Goal: Information Seeking & Learning: Learn about a topic

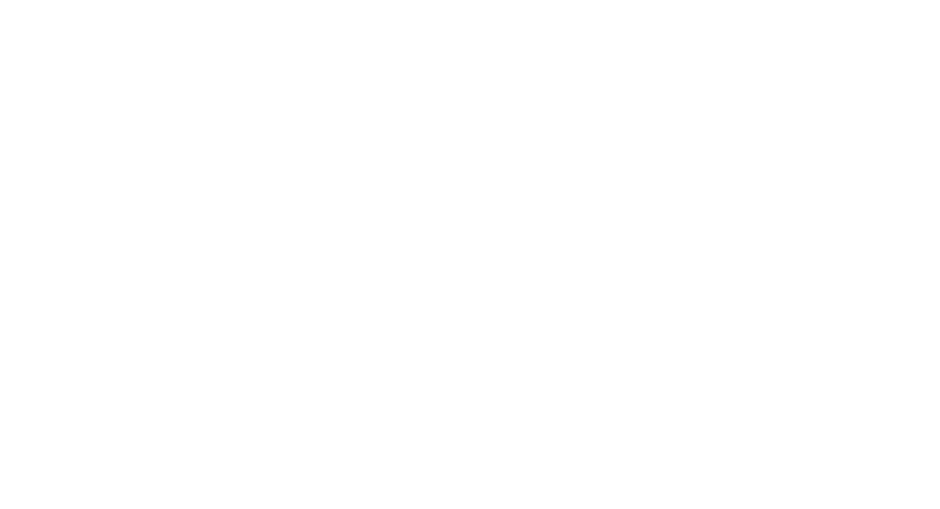
scroll to position [861, 0]
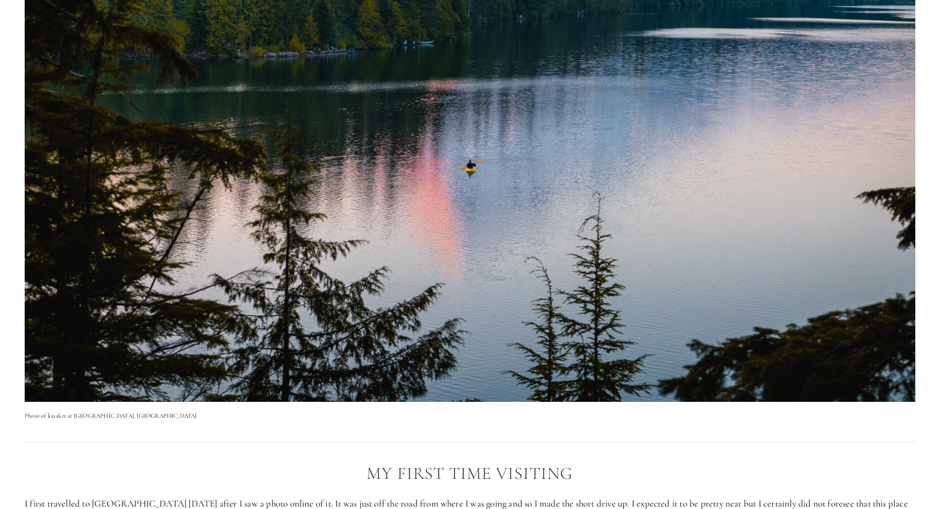
scroll to position [1632, 0]
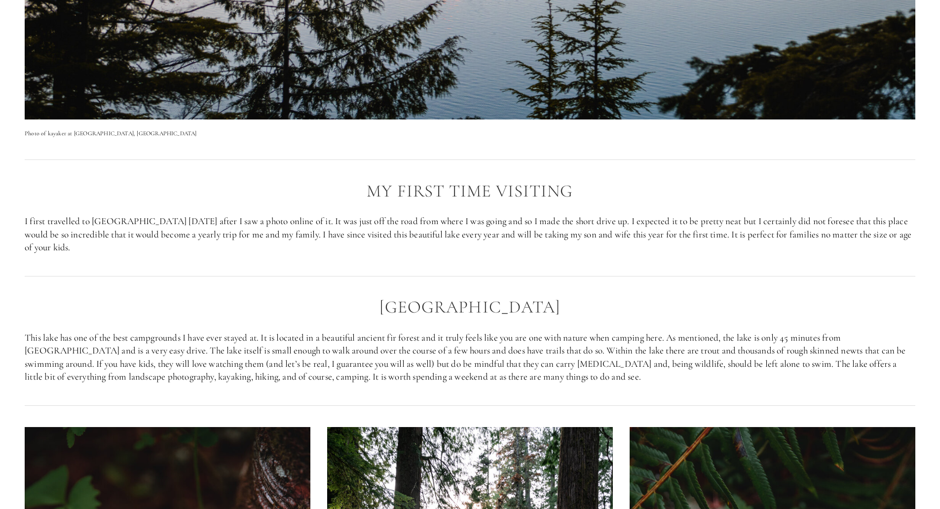
drag, startPoint x: 568, startPoint y: 216, endPoint x: 617, endPoint y: 230, distance: 50.9
click at [617, 230] on p "I first travelled to [GEOGRAPHIC_DATA] [DATE] after I saw a photo online of it.…" at bounding box center [470, 234] width 890 height 39
click at [621, 231] on p "I first travelled to [GEOGRAPHIC_DATA] [DATE] after I saw a photo online of it.…" at bounding box center [470, 234] width 890 height 39
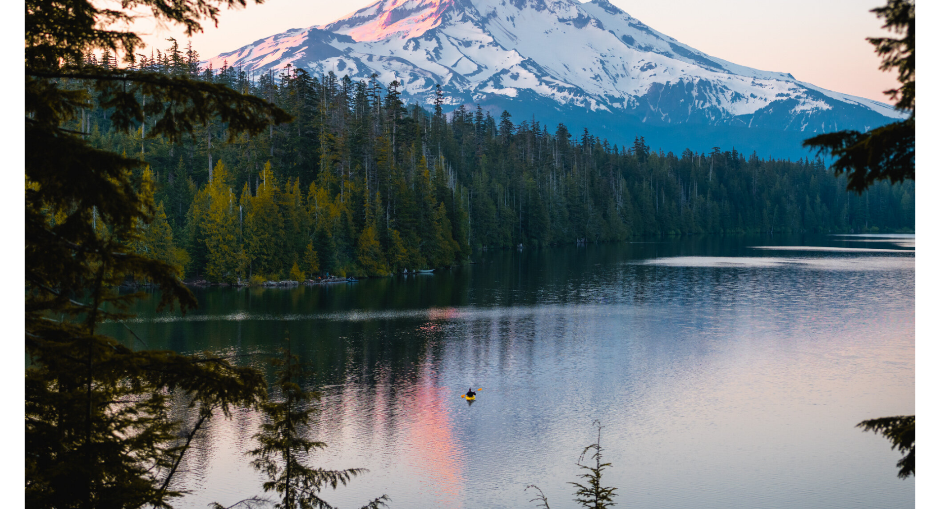
scroll to position [1116, 0]
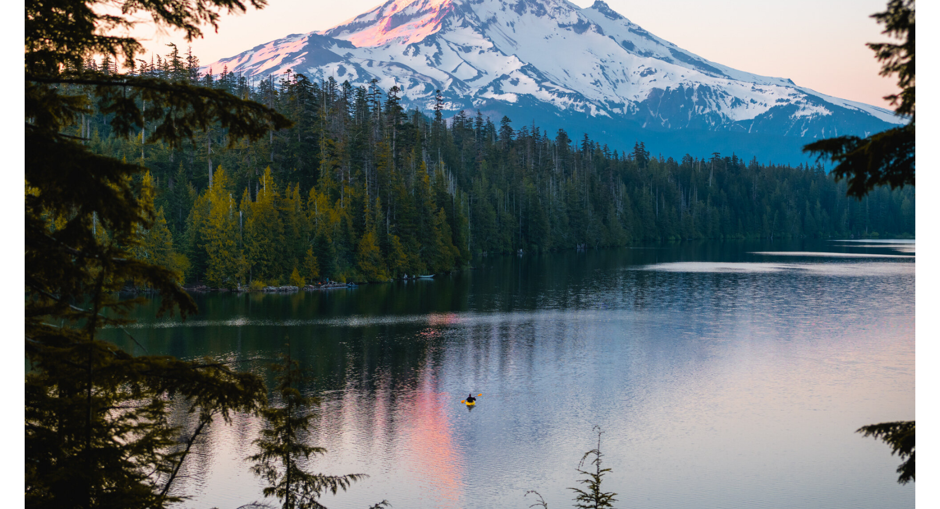
click at [541, 208] on img at bounding box center [470, 190] width 890 height 890
click at [542, 210] on img at bounding box center [470, 190] width 890 height 890
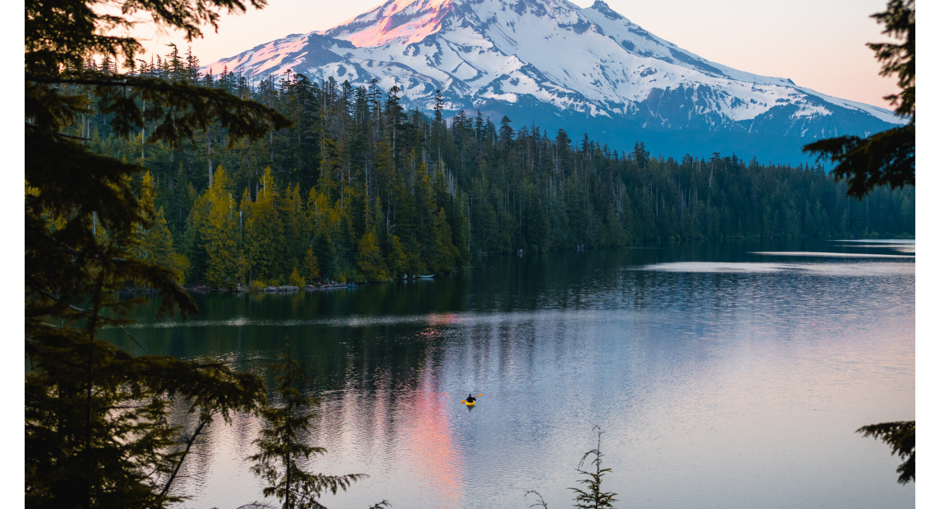
click at [542, 210] on img at bounding box center [470, 190] width 890 height 890
click at [544, 209] on img at bounding box center [470, 190] width 890 height 890
click at [922, 207] on div "Photo of kayaker at [GEOGRAPHIC_DATA], [GEOGRAPHIC_DATA]" at bounding box center [469, 200] width 907 height 926
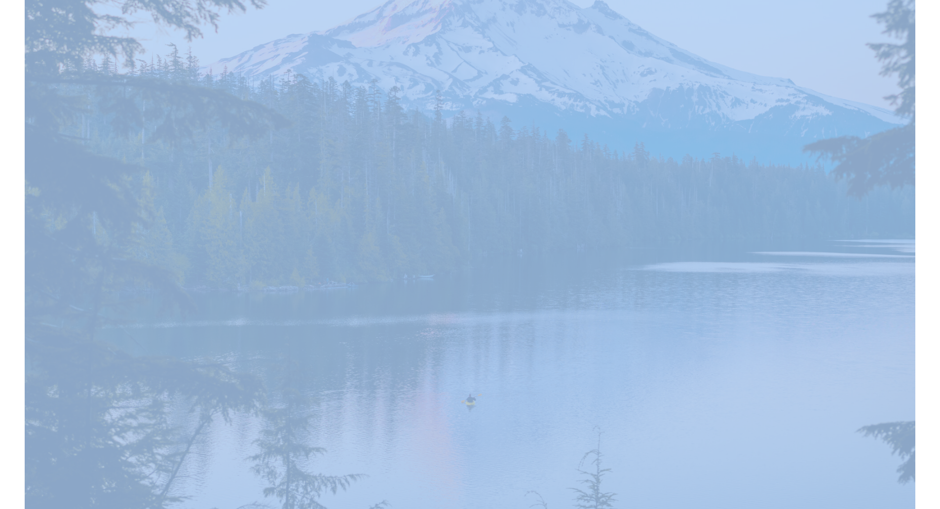
click at [922, 207] on div "Photo of kayaker at [GEOGRAPHIC_DATA], [GEOGRAPHIC_DATA]" at bounding box center [469, 200] width 907 height 926
click at [348, 277] on img at bounding box center [470, 190] width 890 height 890
click at [918, 146] on div "Photo of kayaker at [GEOGRAPHIC_DATA], [GEOGRAPHIC_DATA]" at bounding box center [469, 200] width 907 height 926
